Goal: Transaction & Acquisition: Purchase product/service

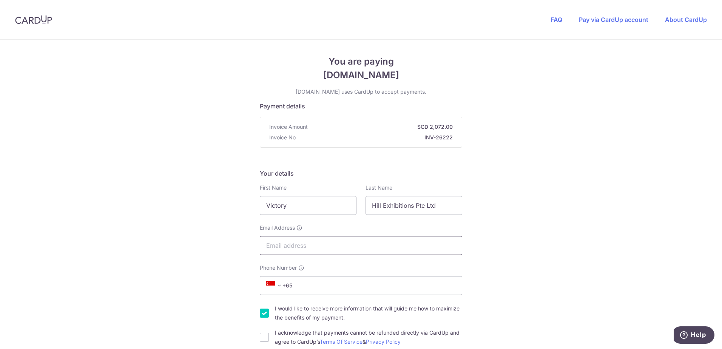
click at [303, 245] on input "Email Address" at bounding box center [361, 245] width 202 height 19
click at [283, 245] on input "Email Address" at bounding box center [361, 245] width 202 height 19
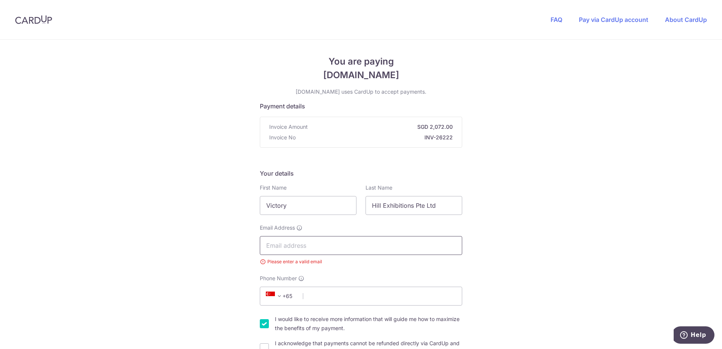
click at [274, 248] on input "Email Address" at bounding box center [361, 245] width 202 height 19
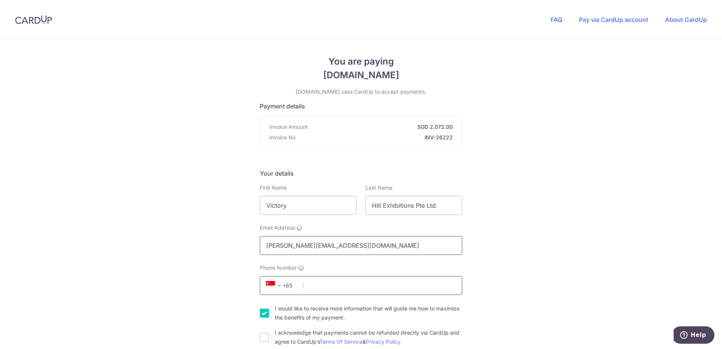
type input "[PERSON_NAME][EMAIL_ADDRESS][DOMAIN_NAME]"
click at [361, 283] on input "Phone Number" at bounding box center [361, 285] width 202 height 19
click at [350, 286] on input "Phone Number" at bounding box center [361, 285] width 202 height 19
paste input "9844 8770"
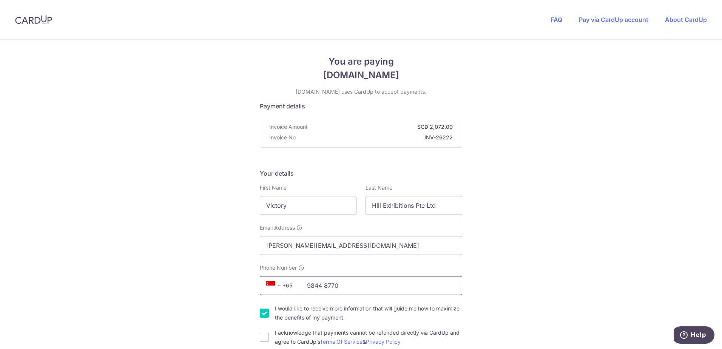
type input "9844 8770"
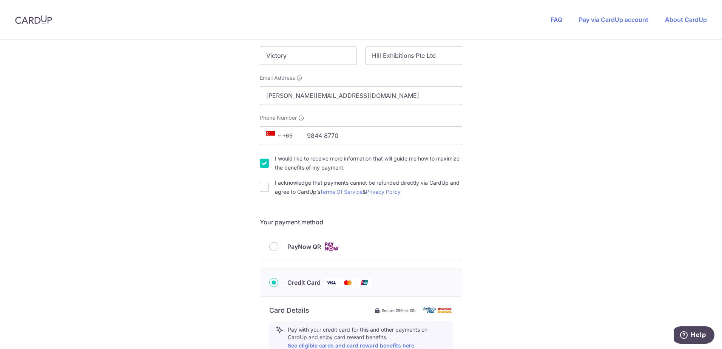
scroll to position [151, 0]
click at [261, 190] on input "I acknowledge that payments cannot be refunded directly via CardUp and agree to…" at bounding box center [264, 186] width 9 height 9
checkbox input "true"
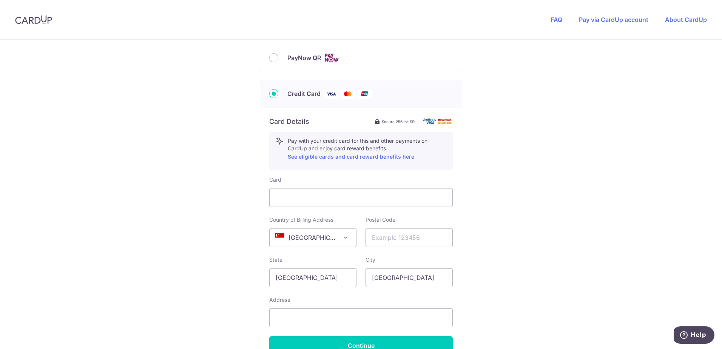
scroll to position [340, 0]
click at [313, 191] on div at bounding box center [361, 196] width 184 height 19
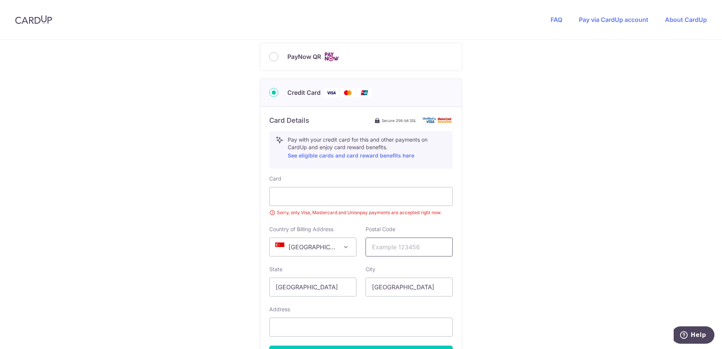
click at [406, 244] on input "text" at bounding box center [409, 247] width 87 height 19
click at [341, 224] on div "Card Sorry, only Visa, Mastercard and Unionpay payments are accepted right now.…" at bounding box center [361, 270] width 184 height 190
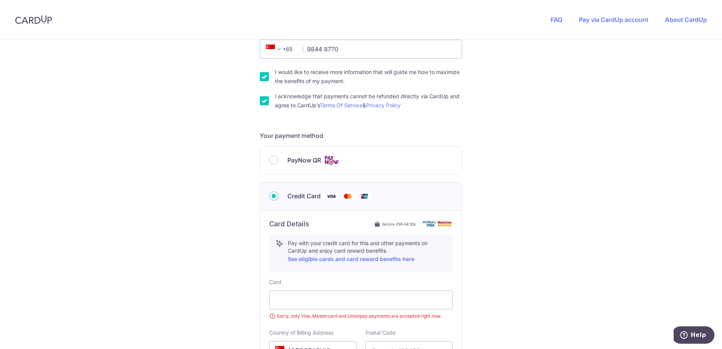
scroll to position [264, 0]
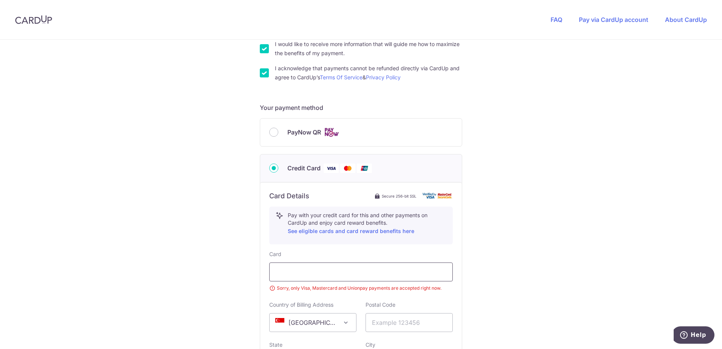
drag, startPoint x: 299, startPoint y: 280, endPoint x: 303, endPoint y: 278, distance: 4.2
click at [299, 280] on div at bounding box center [361, 271] width 184 height 19
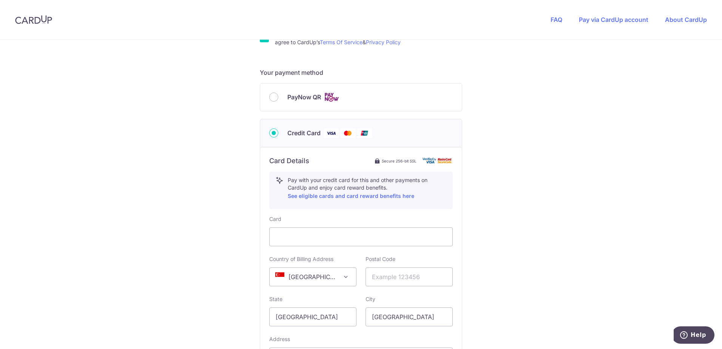
scroll to position [378, 0]
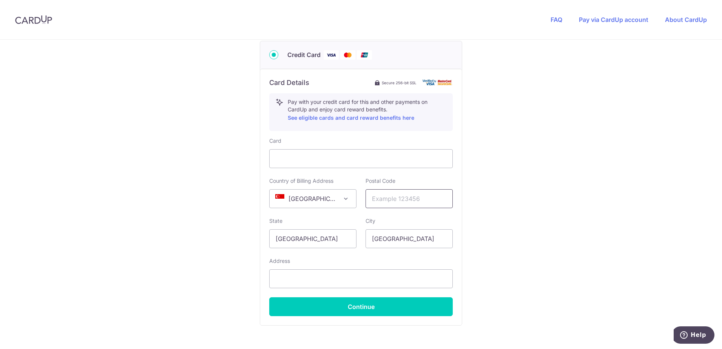
click at [400, 202] on input "text" at bounding box center [409, 198] width 87 height 19
type input "523523"
click at [309, 281] on input "text" at bounding box center [361, 278] width 184 height 19
type input "[STREET_ADDRESS][PERSON_NAME]"
click at [249, 253] on div "You are paying [DOMAIN_NAME] [DOMAIN_NAME] uses CardUp to accept payments. Paym…" at bounding box center [361, 30] width 722 height 737
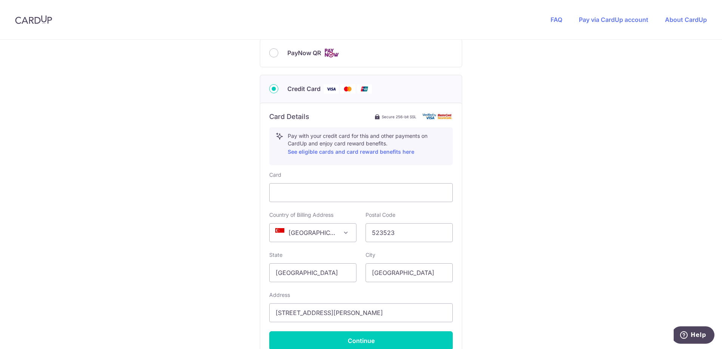
scroll to position [428, 0]
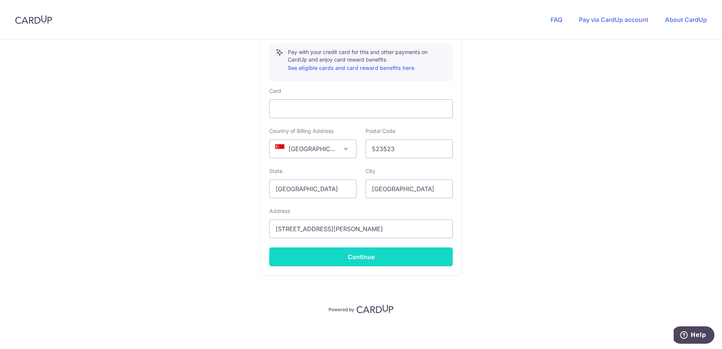
click at [363, 261] on button "Continue" at bounding box center [361, 256] width 184 height 19
type input "**** 9223"
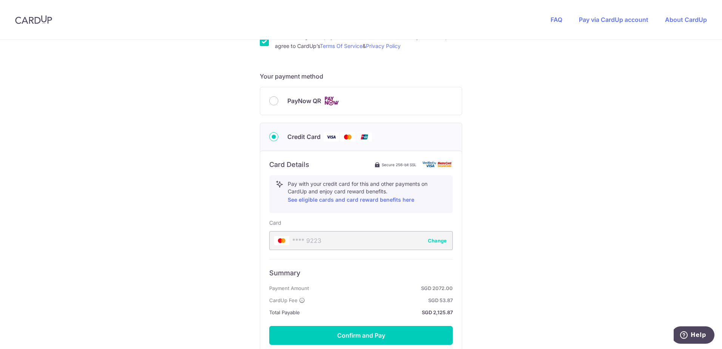
scroll to position [323, 0]
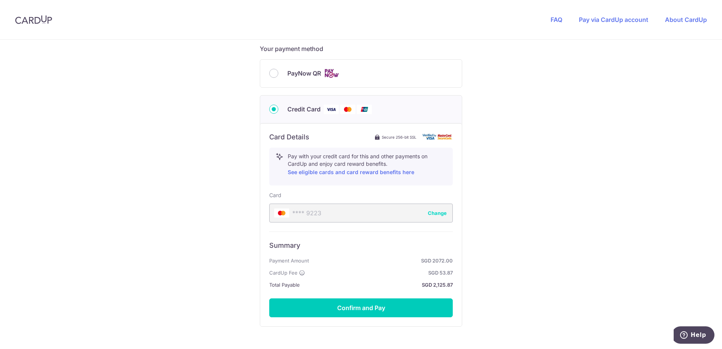
click at [195, 259] on div "You are paying [DOMAIN_NAME] [DOMAIN_NAME] uses CardUp to accept payments. Paym…" at bounding box center [361, 58] width 722 height 684
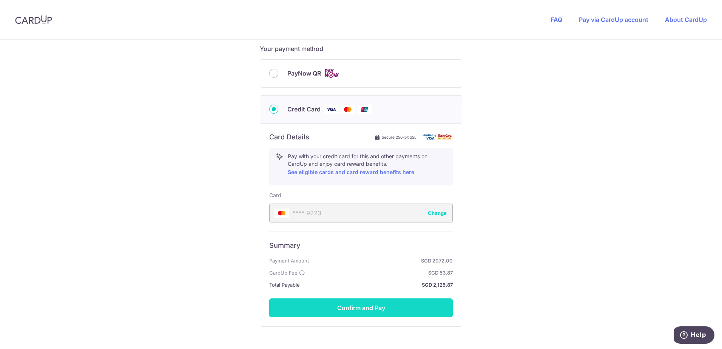
click at [408, 317] on button "Confirm and Pay" at bounding box center [361, 307] width 184 height 19
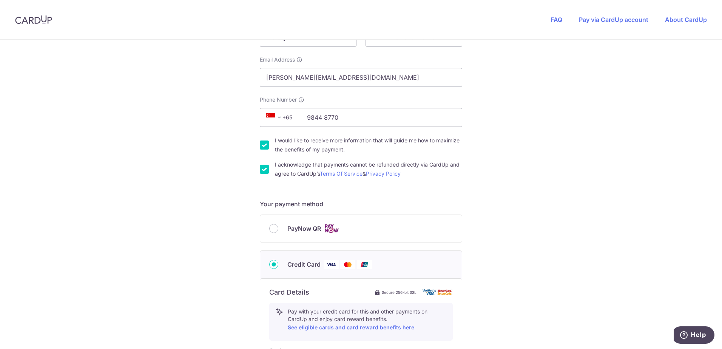
scroll to position [302, 0]
